Goal: Transaction & Acquisition: Purchase product/service

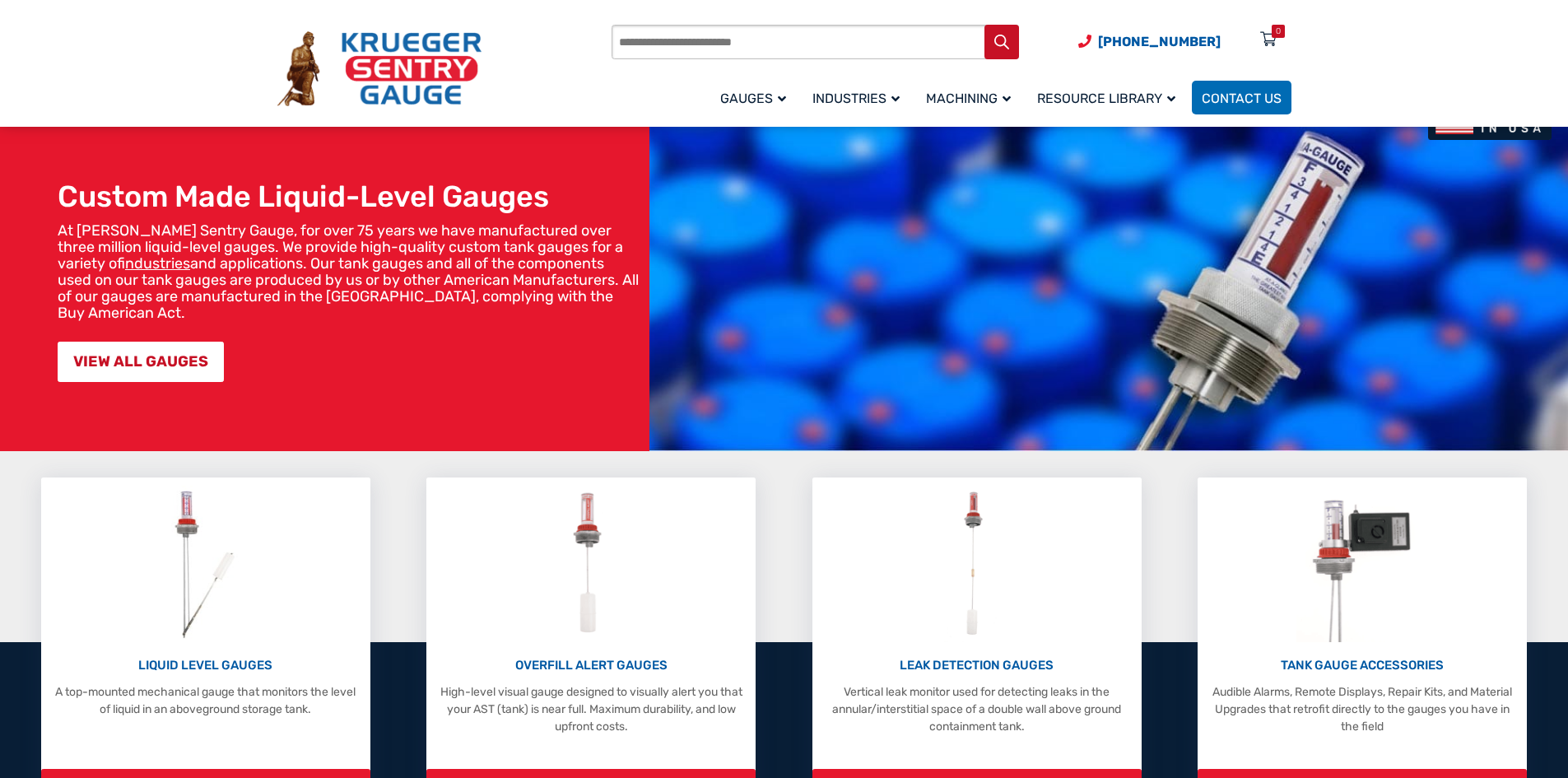
scroll to position [165, 0]
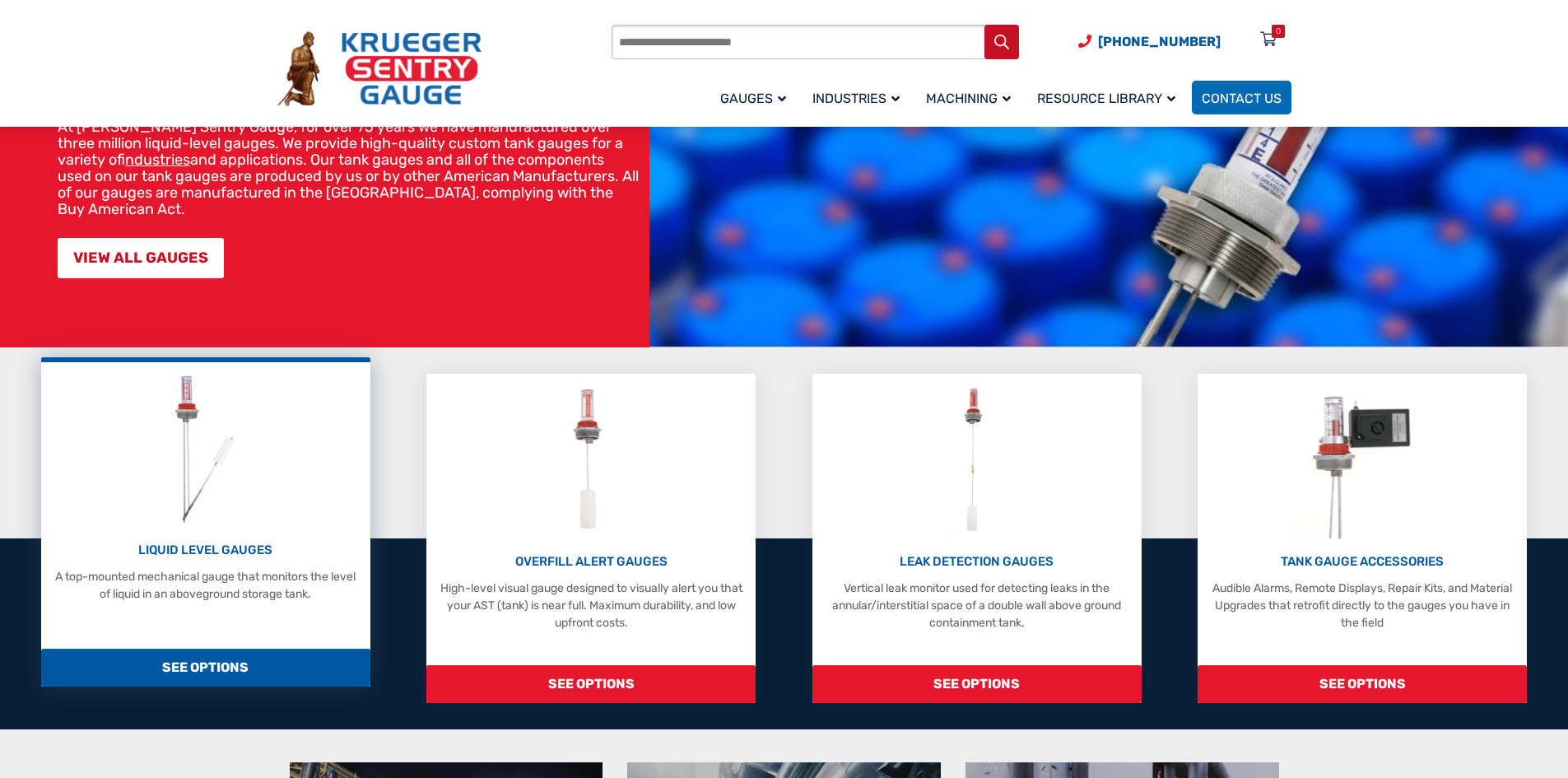
click at [225, 554] on p "LIQUID LEVEL GAUGES" at bounding box center [205, 550] width 313 height 19
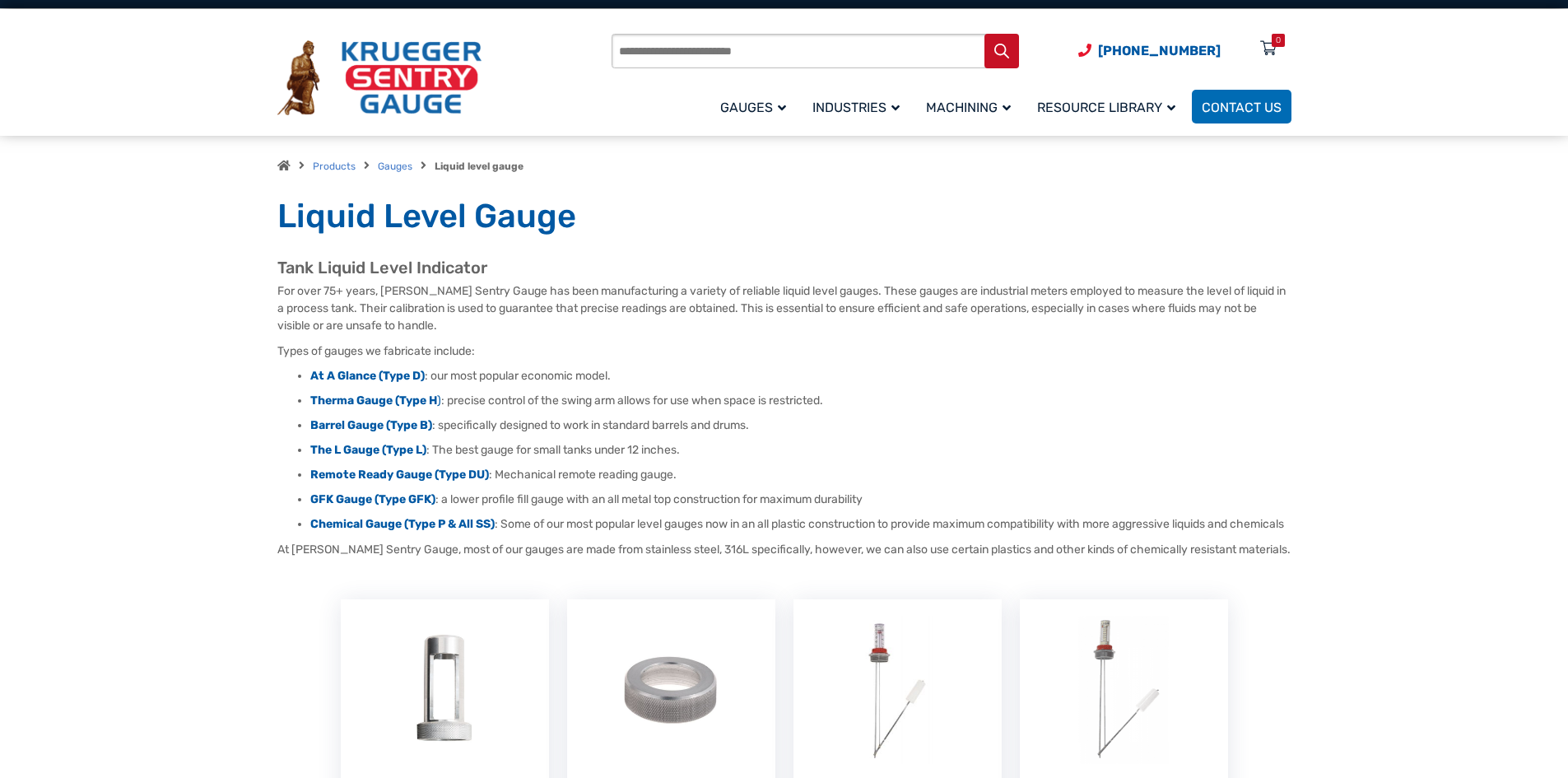
scroll to position [82, 0]
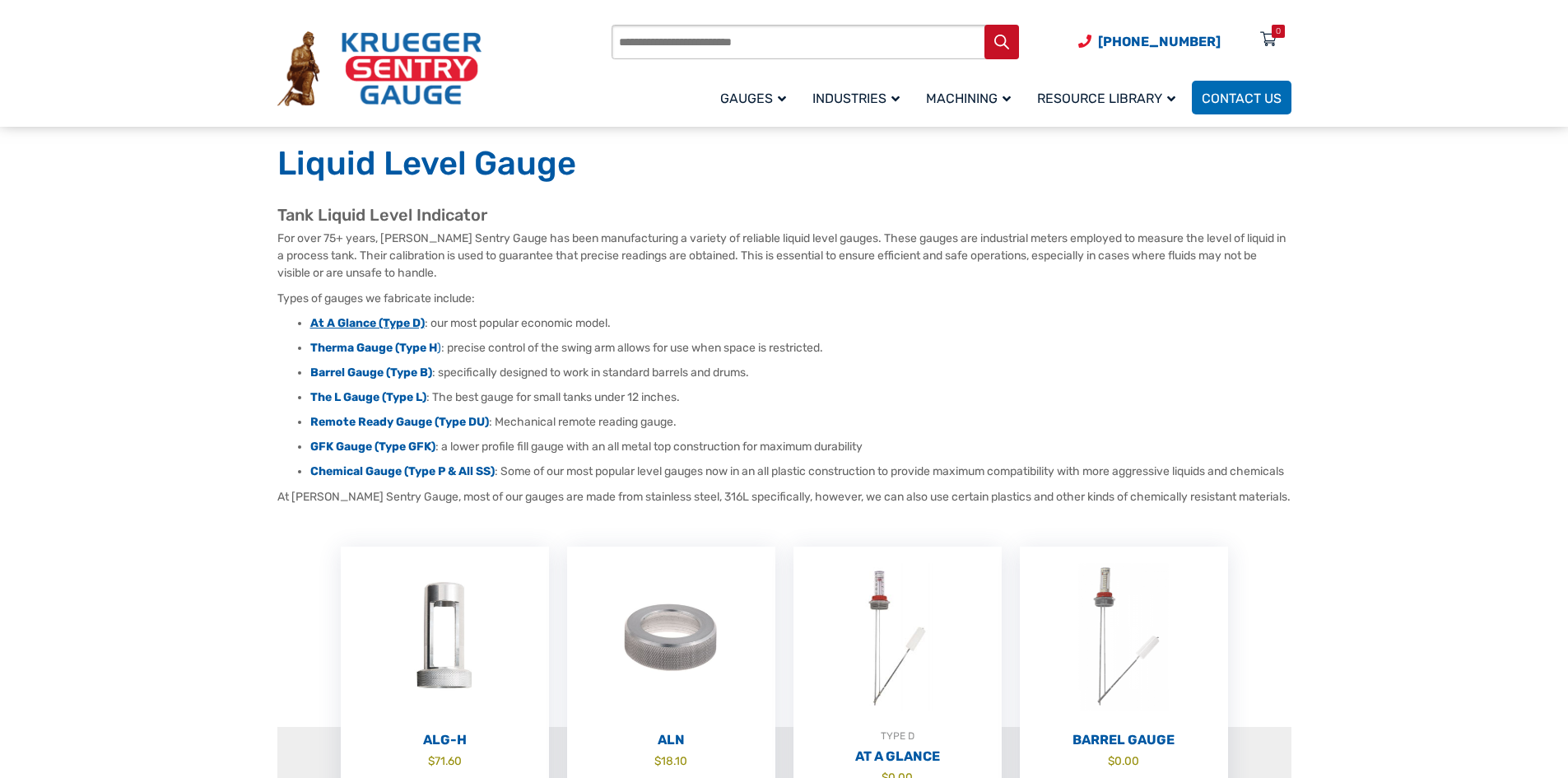
click at [351, 325] on strong "At A Glance (Type D)" at bounding box center [367, 324] width 114 height 14
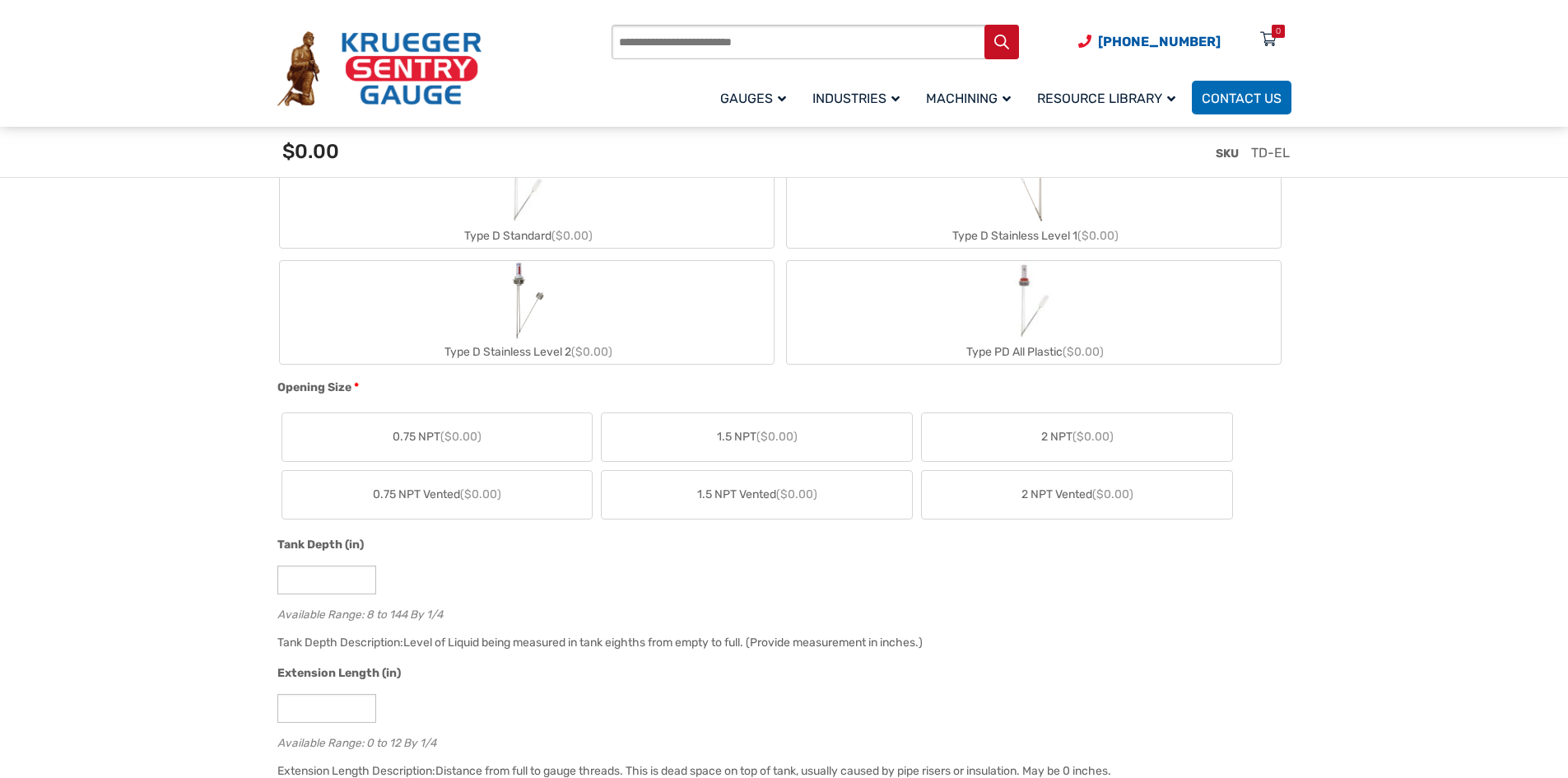
scroll to position [823, 0]
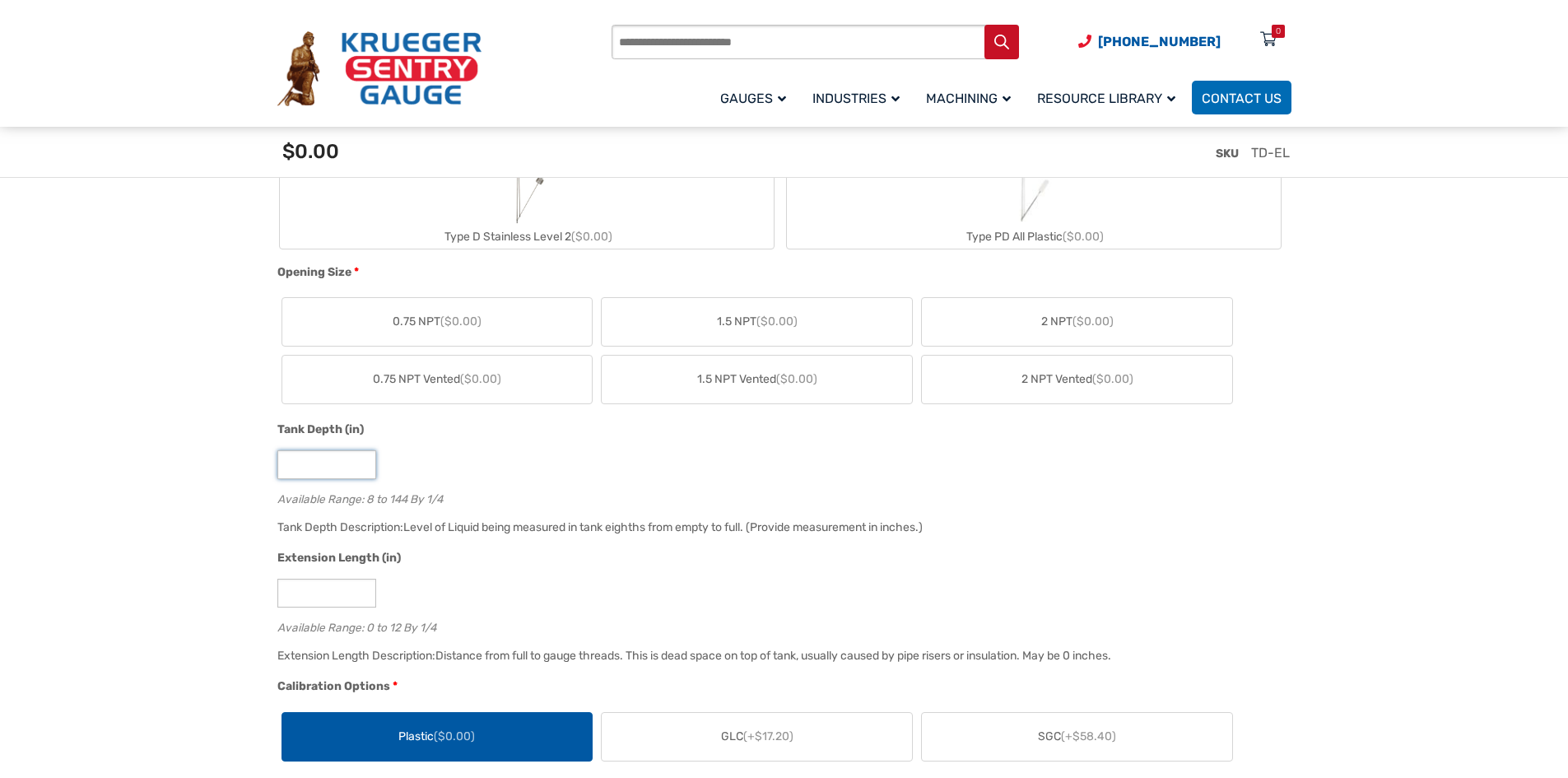
drag, startPoint x: 331, startPoint y: 462, endPoint x: 273, endPoint y: 463, distance: 58.0
click at [273, 463] on div "Tank Depth (in) * Available Range: 8 to 144 By 1/4" at bounding box center [779, 469] width 1014 height 96
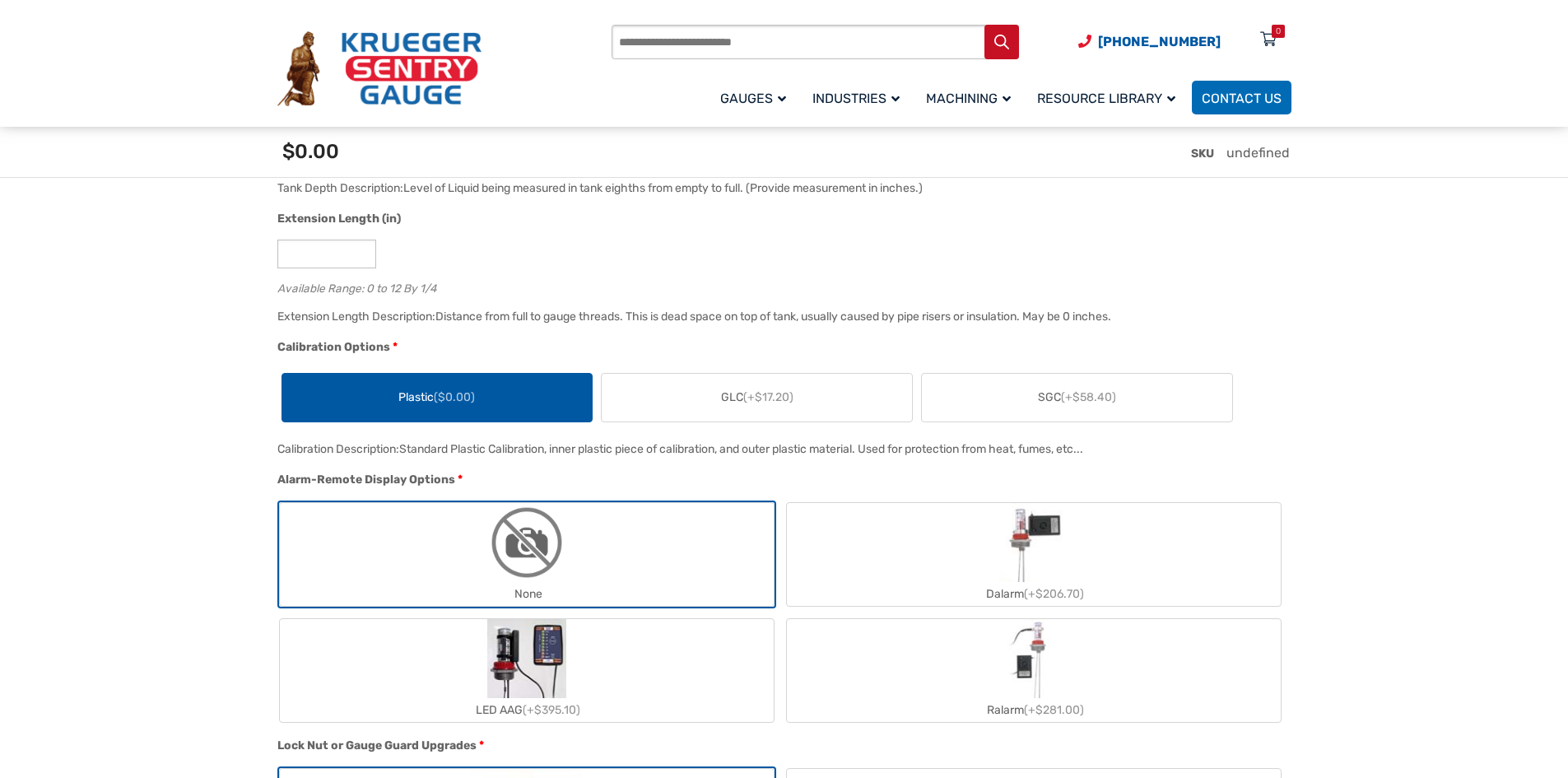
scroll to position [988, 0]
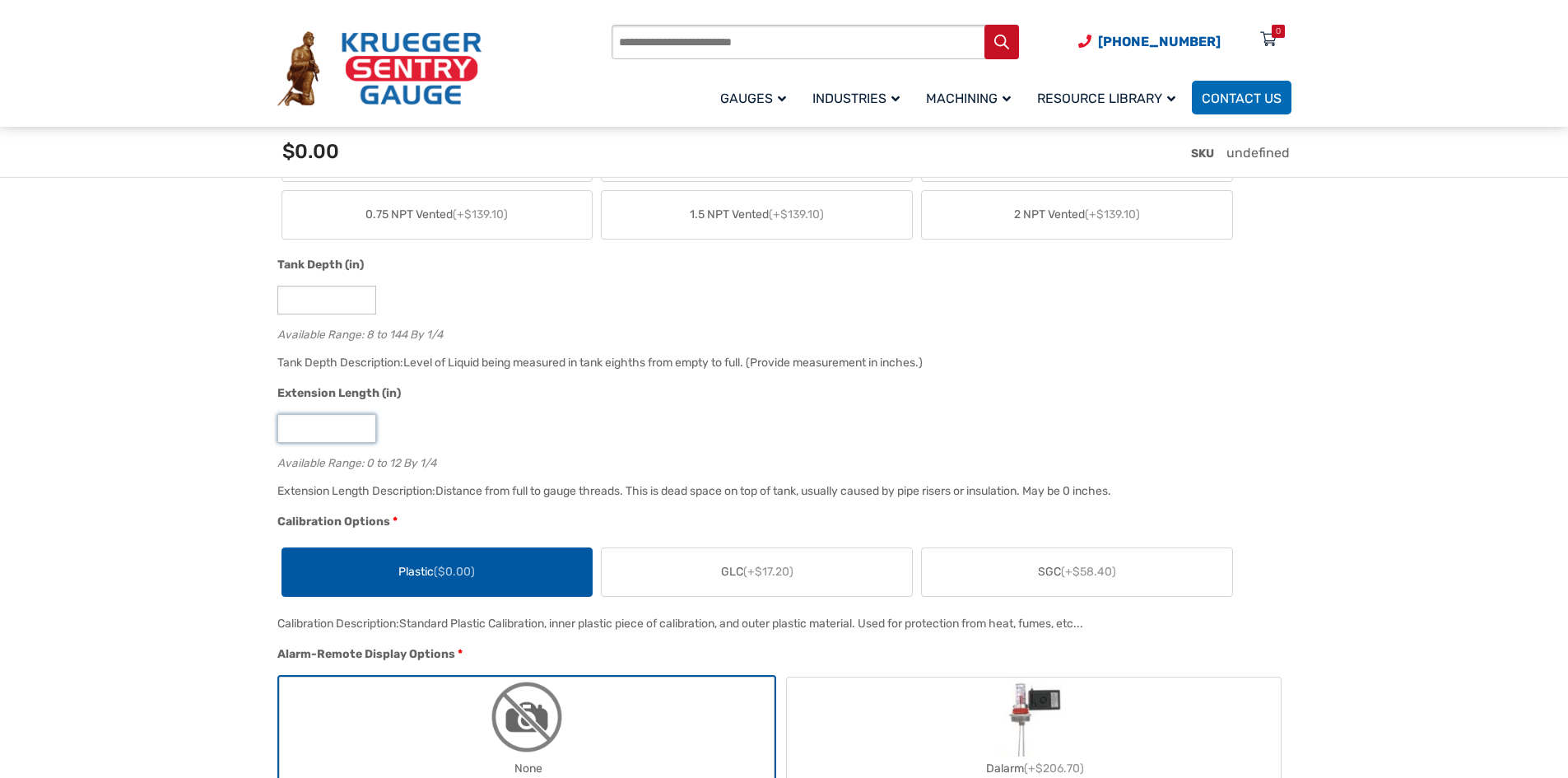
click at [330, 434] on input "*" at bounding box center [327, 428] width 99 height 29
click at [345, 312] on input "**" at bounding box center [327, 300] width 99 height 29
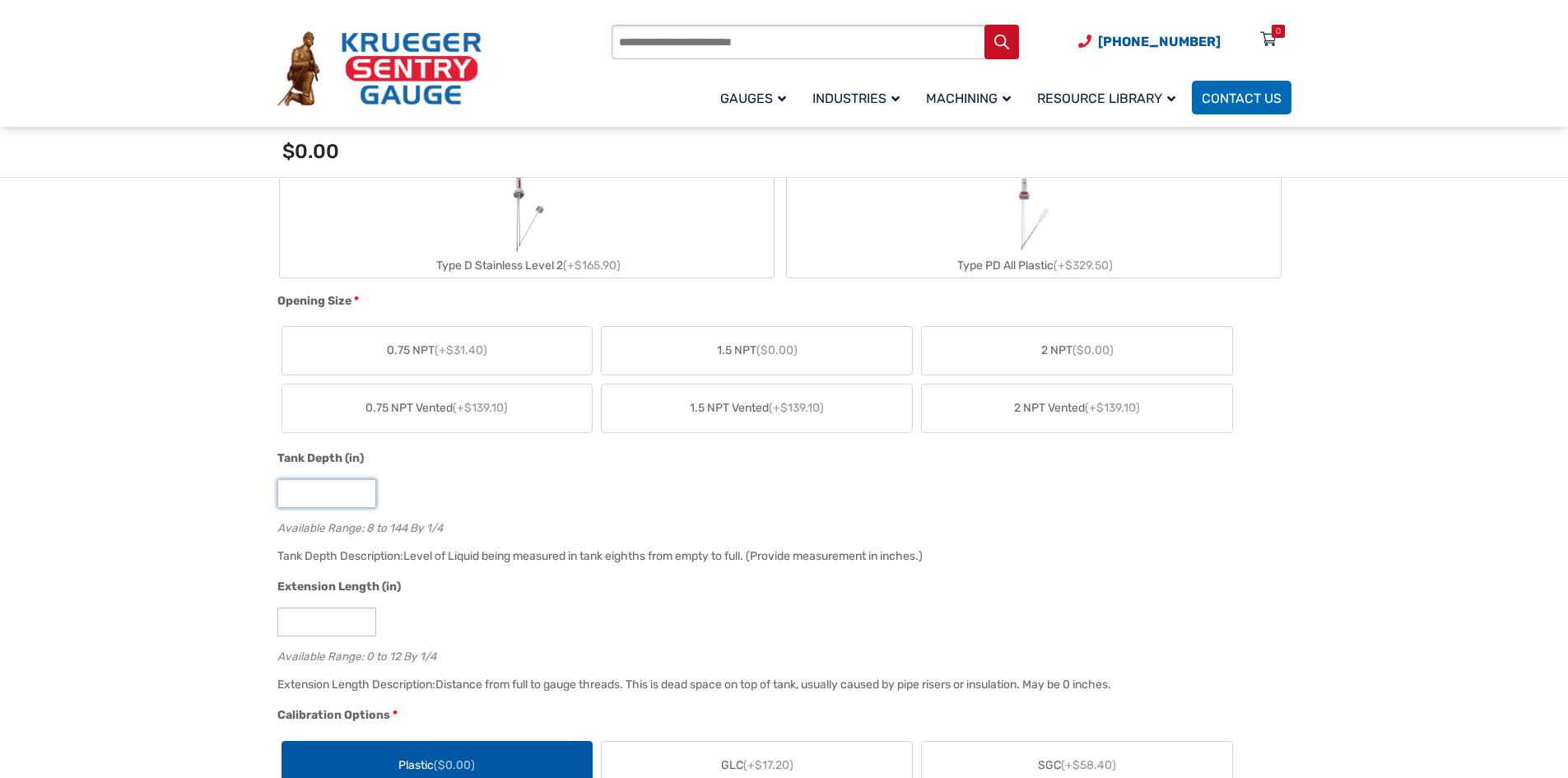
scroll to position [494, 0]
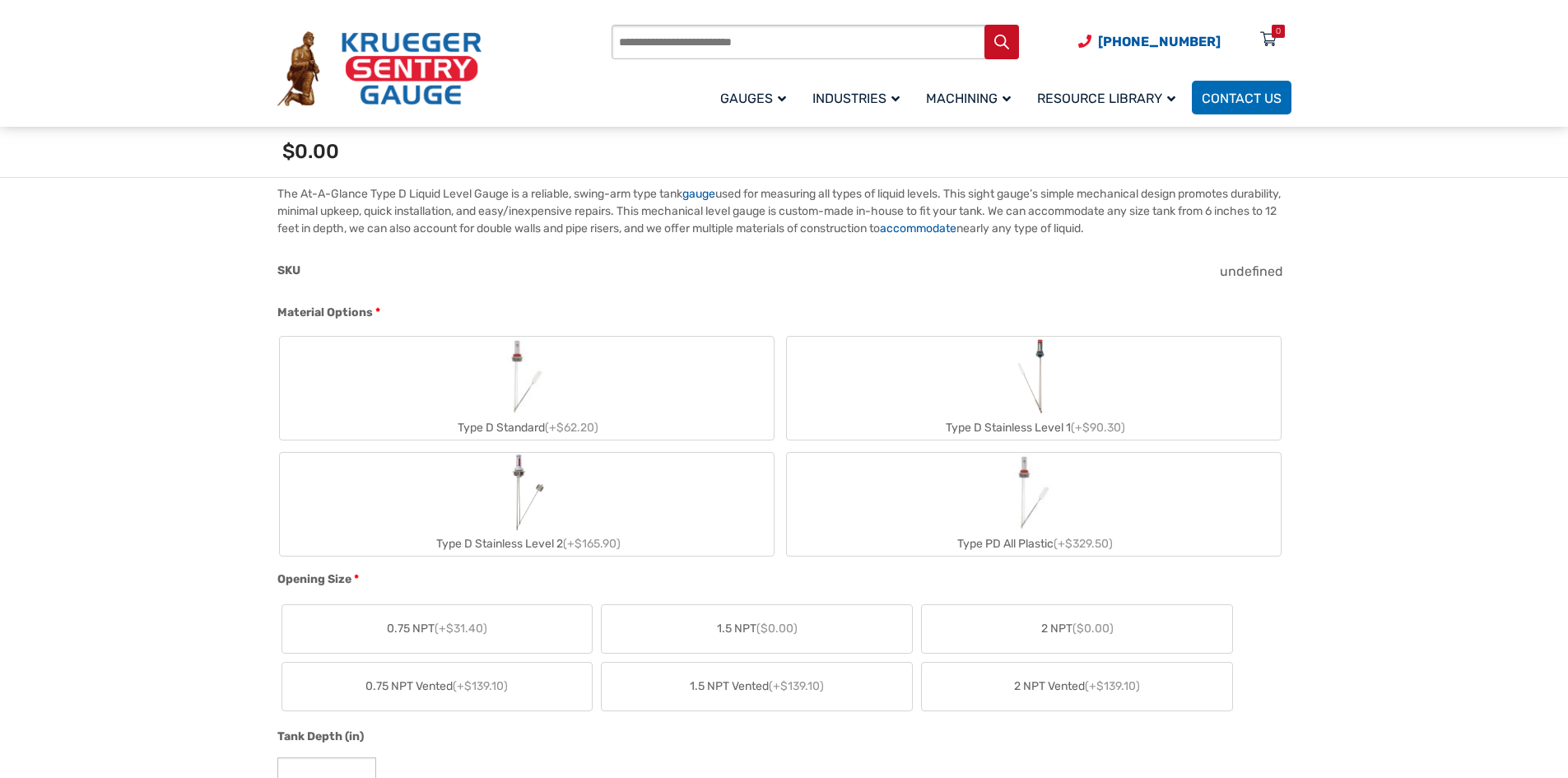
click at [625, 375] on label "Type D Standard (+$62.20)" at bounding box center [526, 388] width 494 height 103
type input "*"
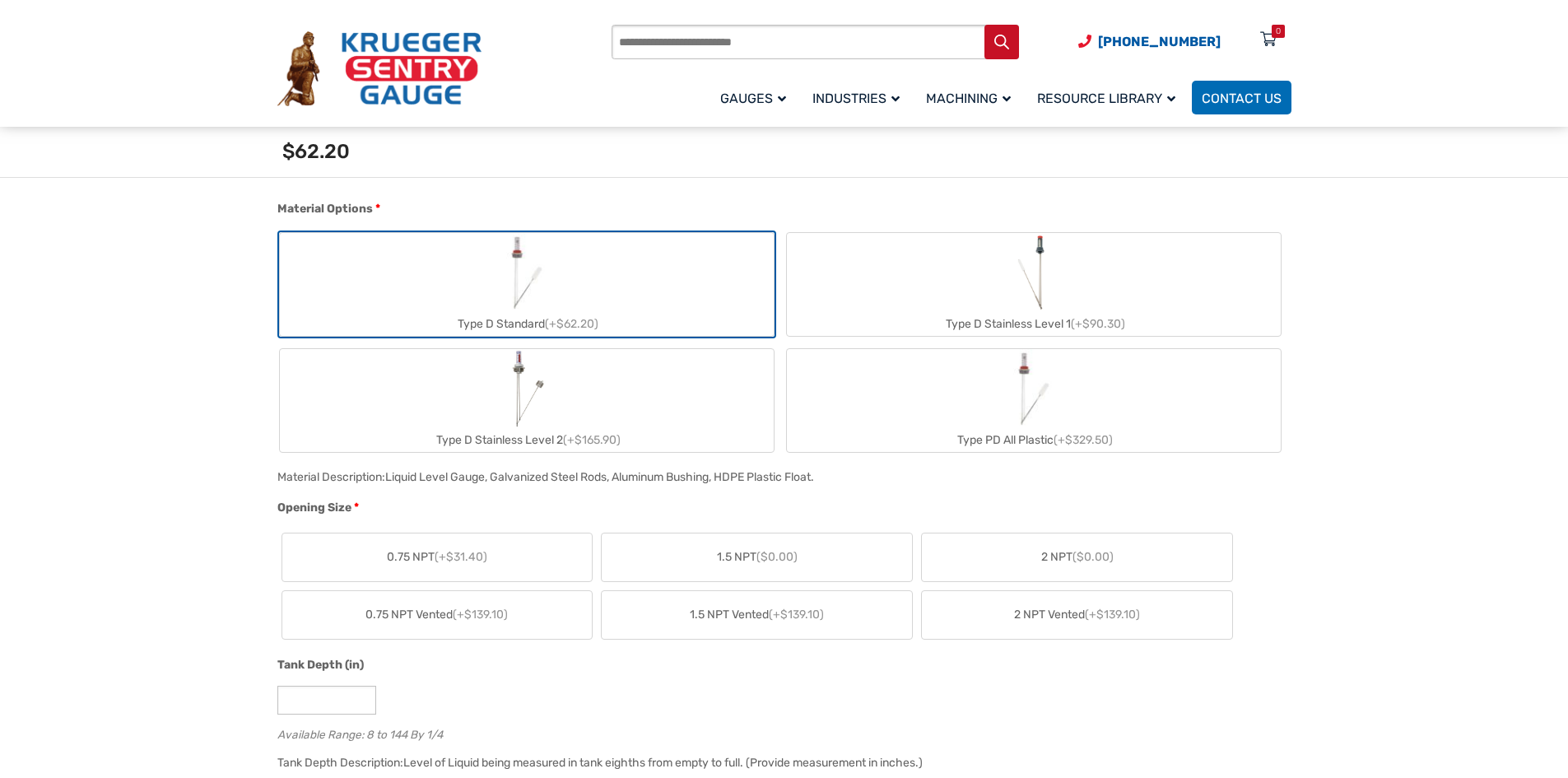
scroll to position [741, 0]
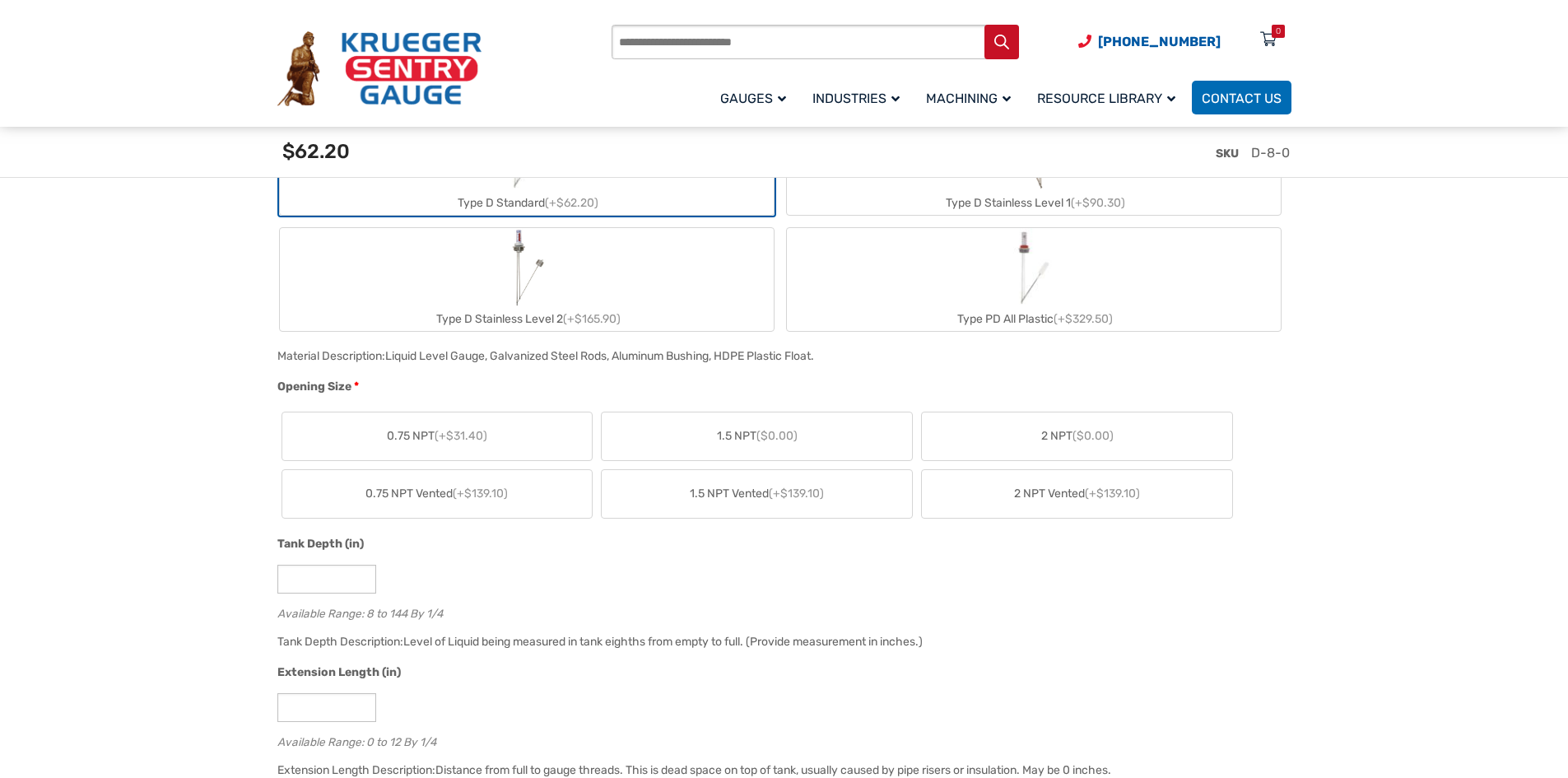
click at [1041, 452] on label "2 NPT ($0.00)" at bounding box center [1077, 435] width 310 height 48
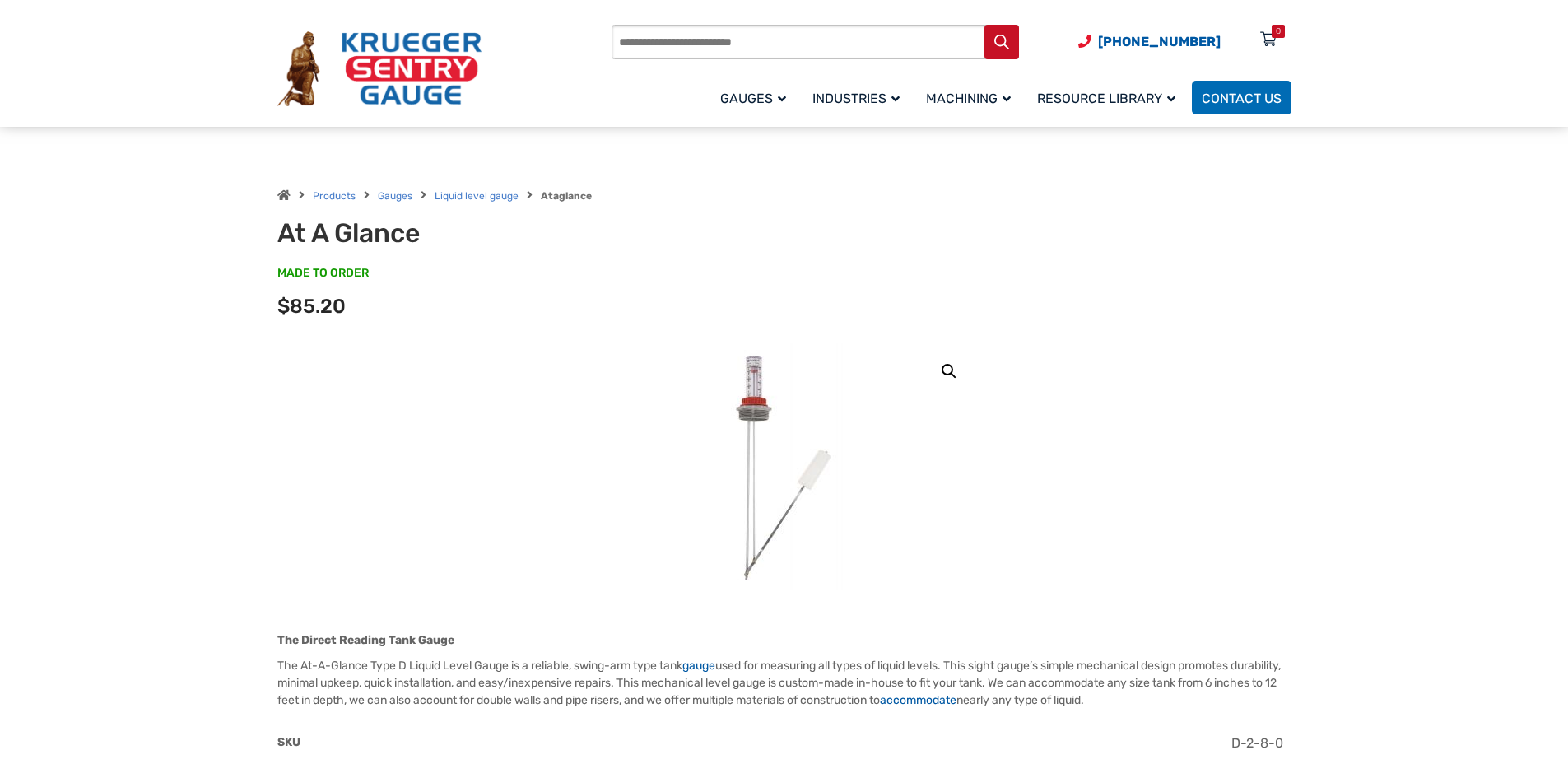
scroll to position [82, 0]
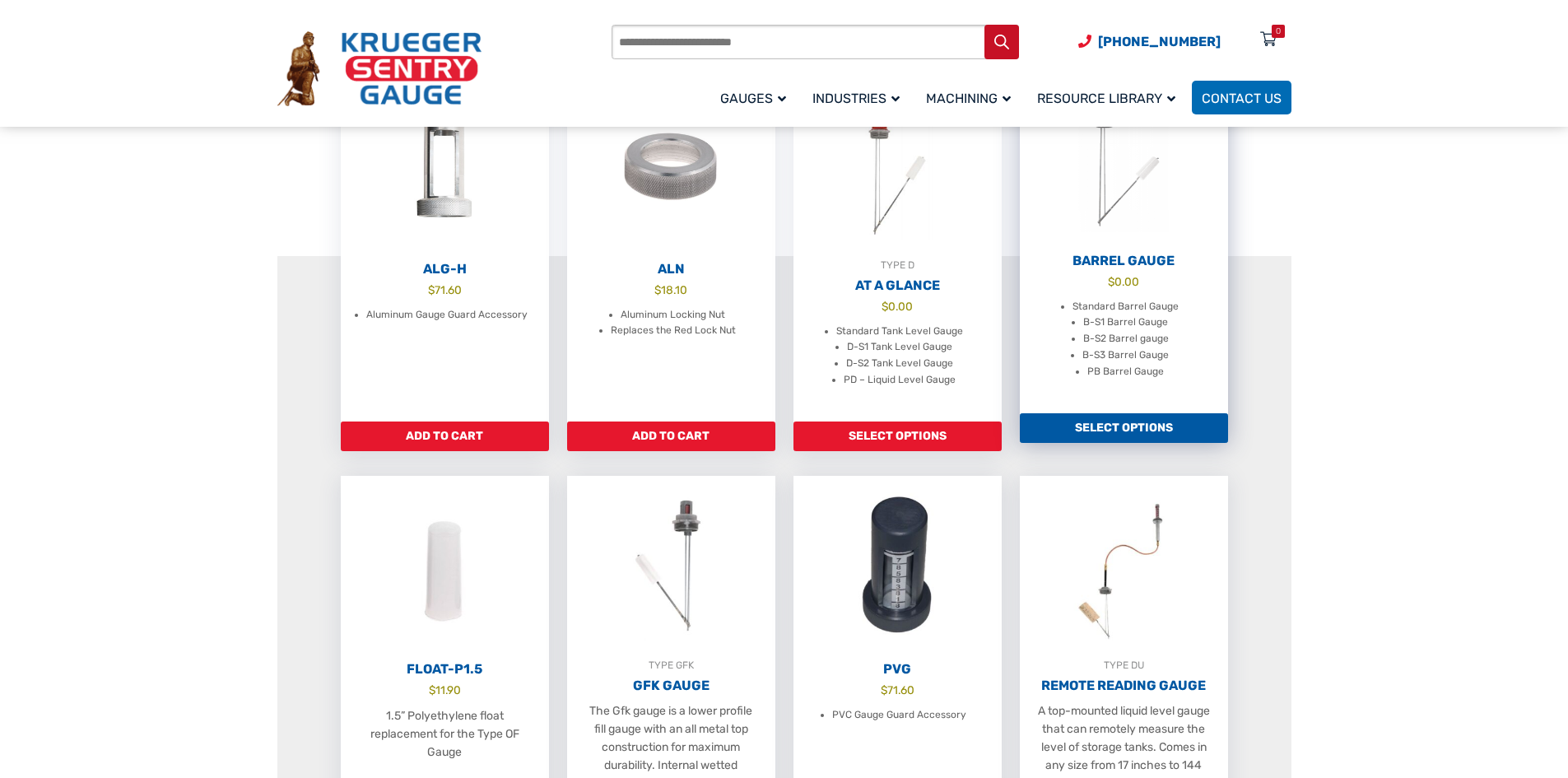
scroll to position [494, 0]
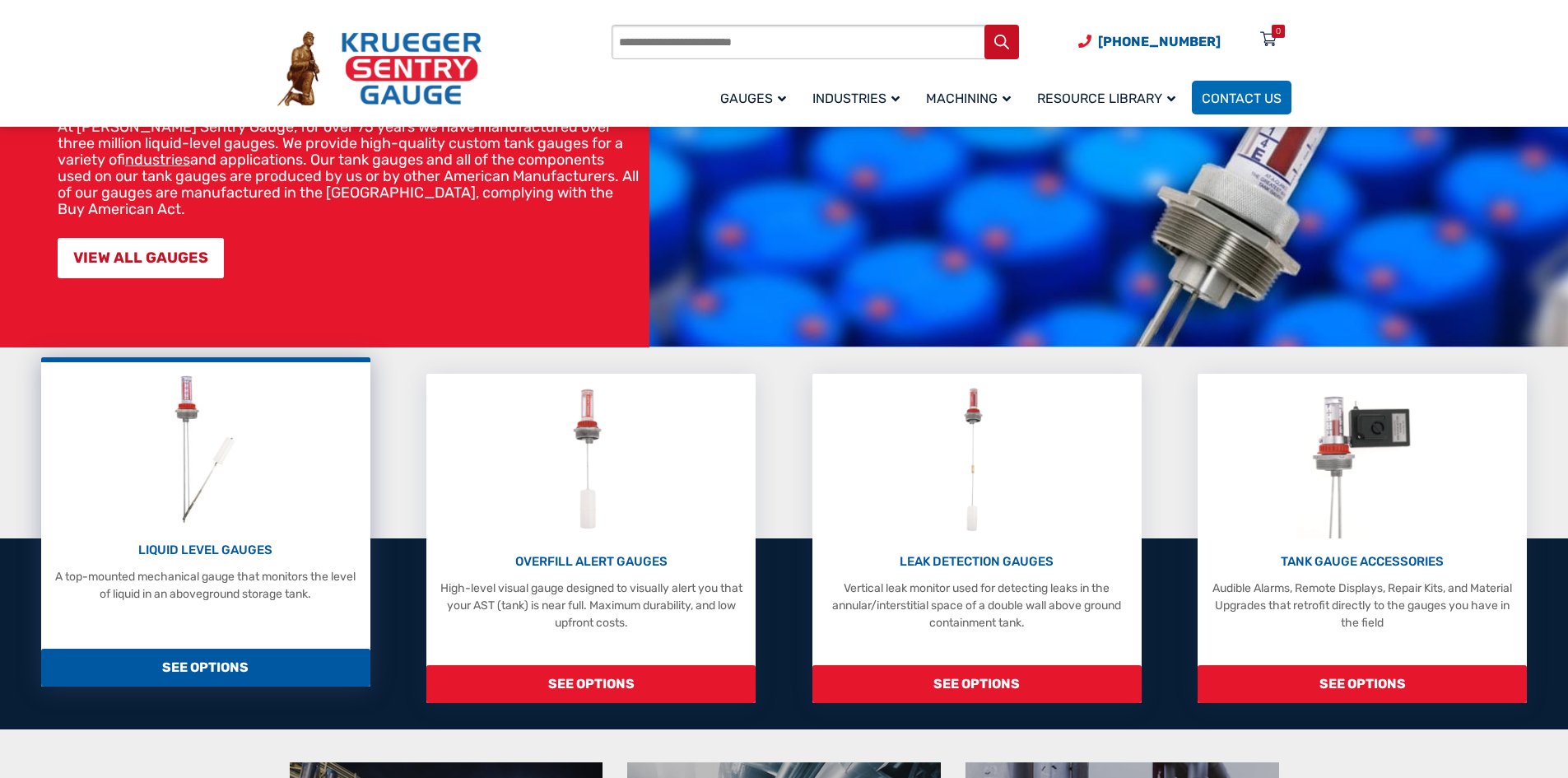
click at [233, 682] on span "SEE OPTIONS" at bounding box center [205, 668] width 329 height 38
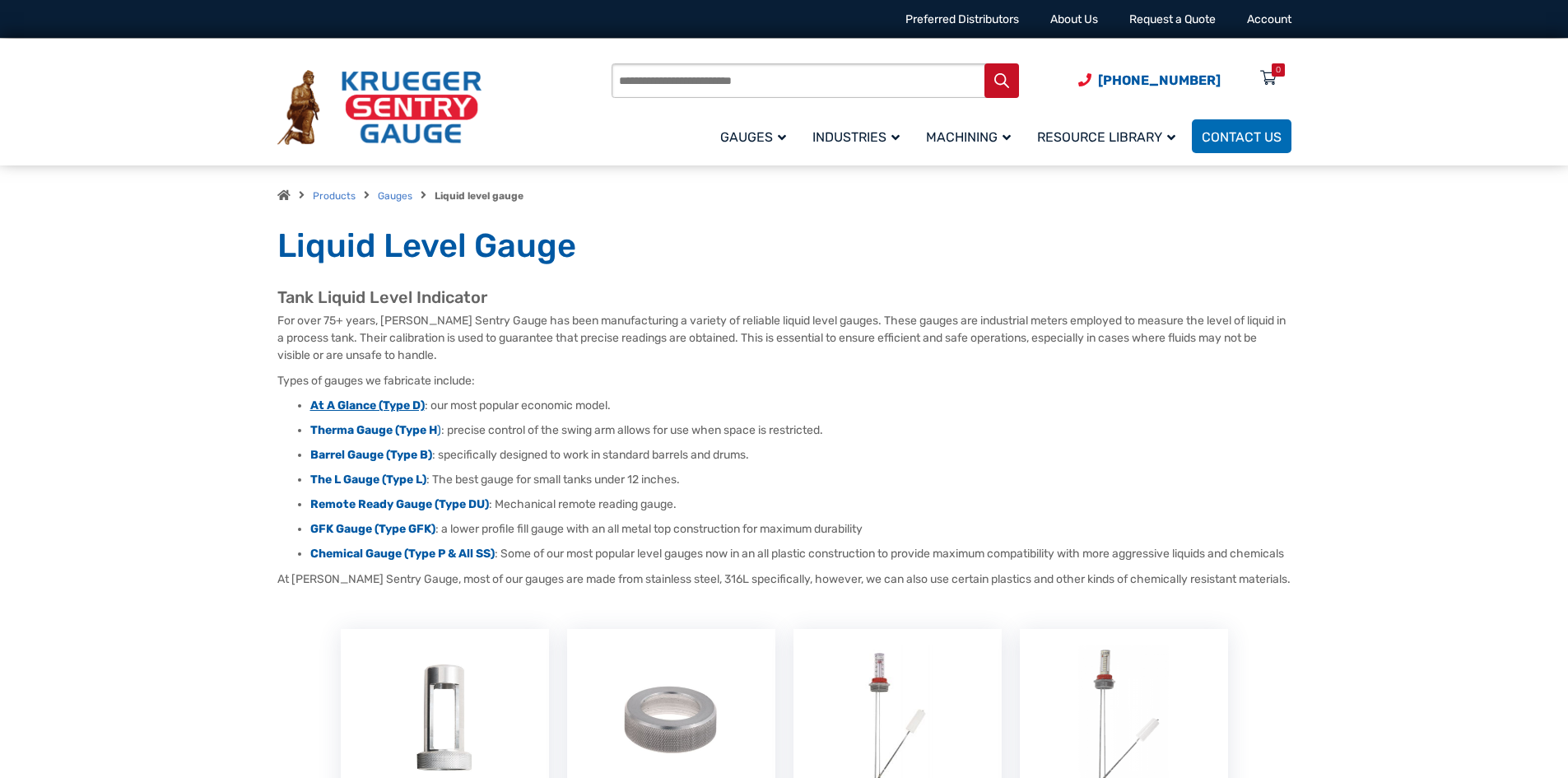
click at [384, 403] on strong "At A Glance (Type D)" at bounding box center [367, 406] width 114 height 14
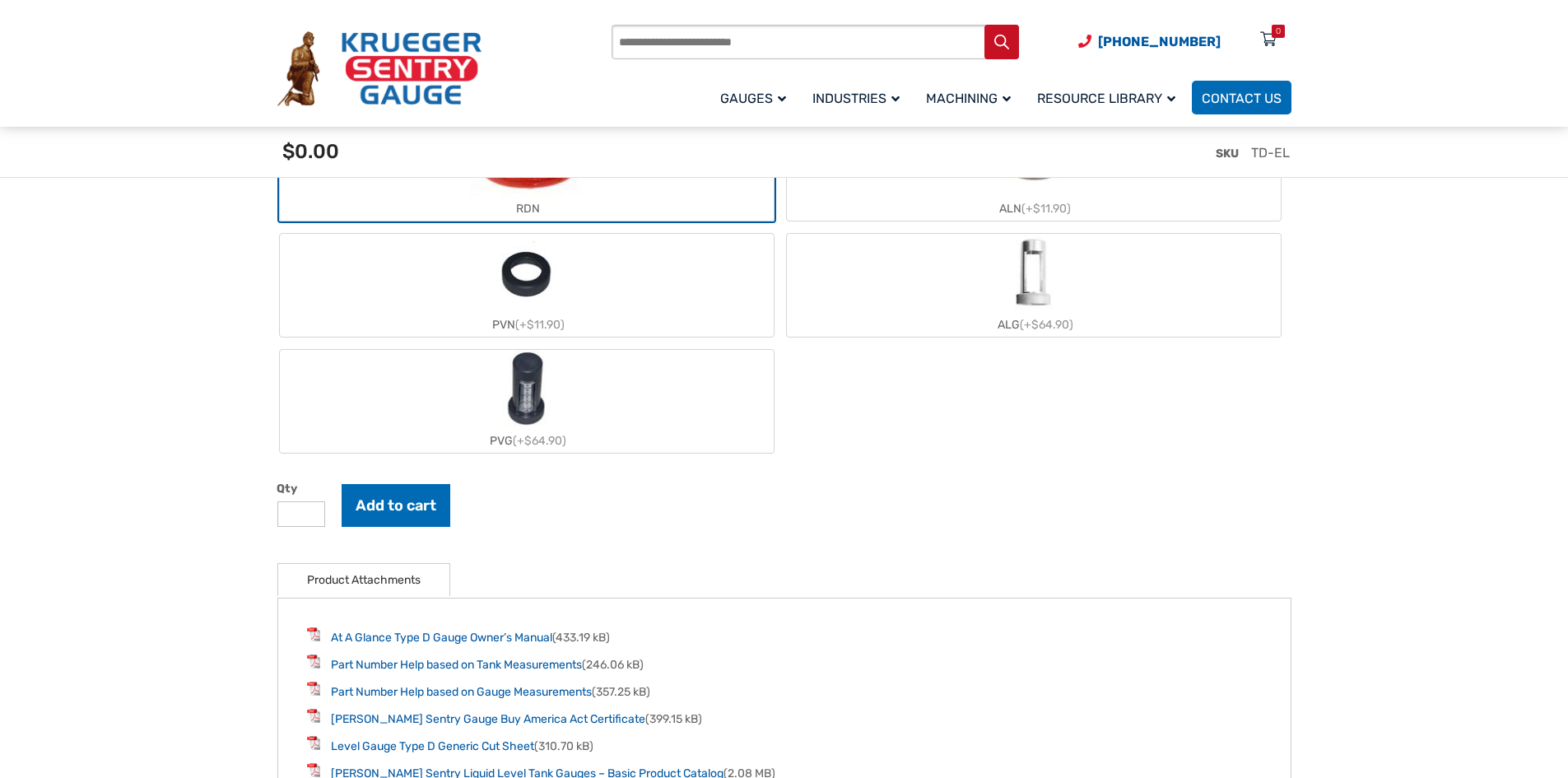
scroll to position [2058, 0]
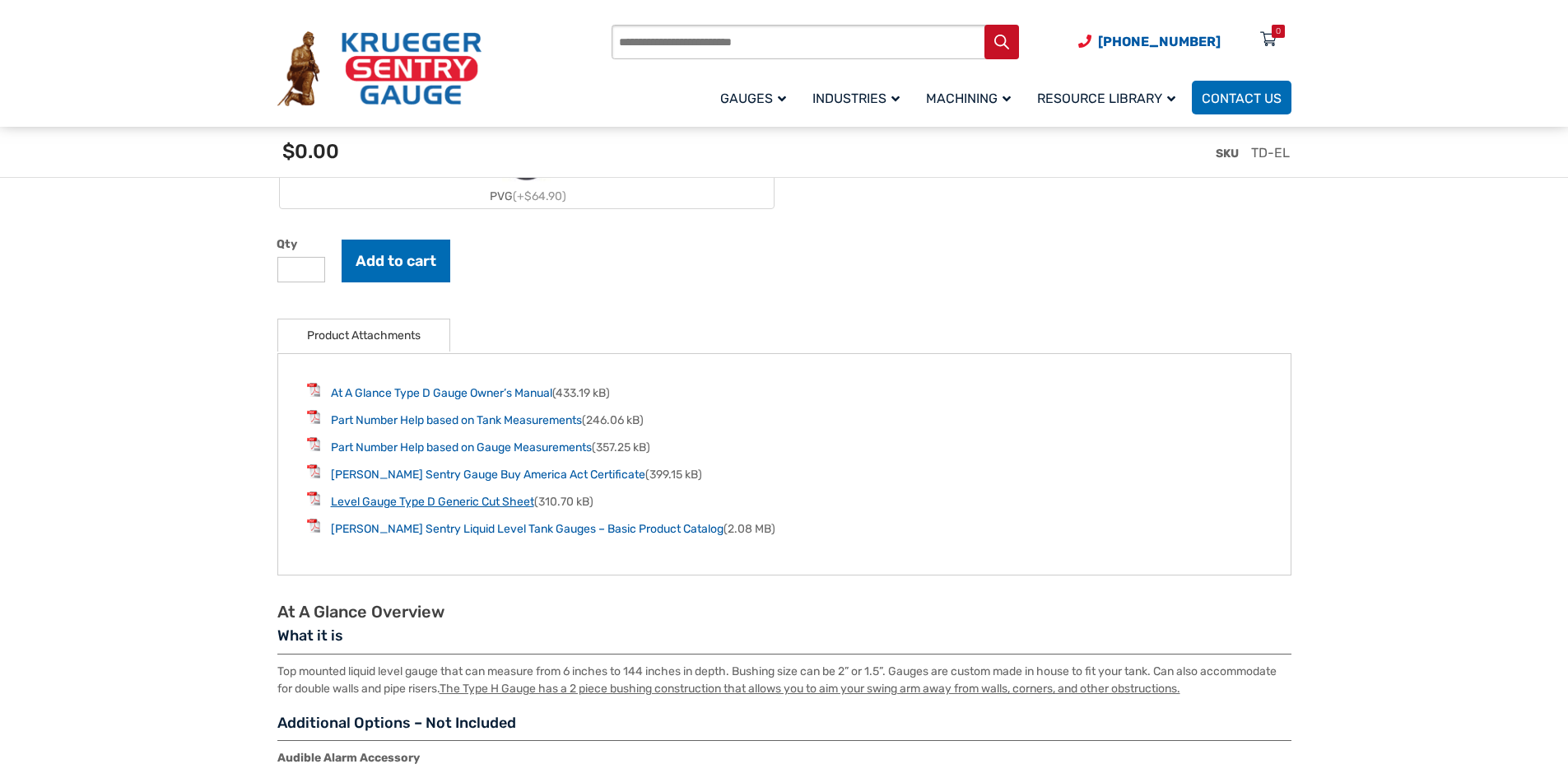
click at [422, 508] on link "Level Gauge Type D Generic Cut Sheet" at bounding box center [433, 502] width 204 height 14
